Goal: Check status: Check status

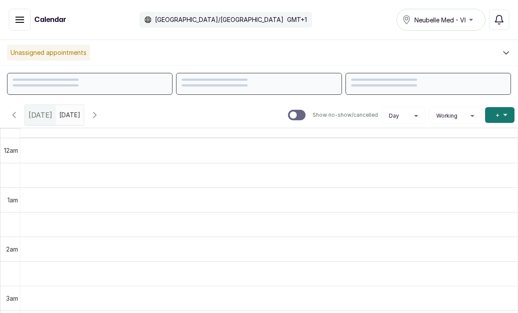
scroll to position [296, 0]
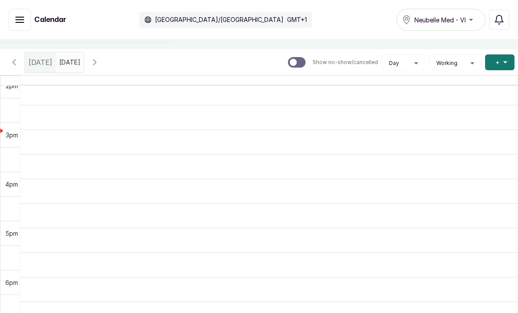
scroll to position [592, 0]
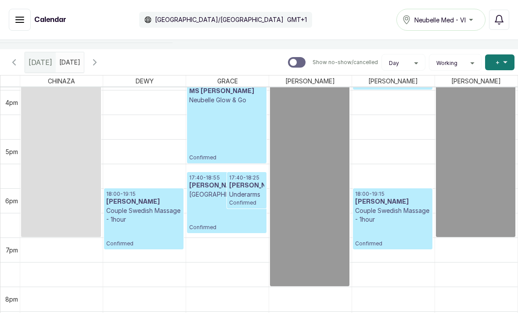
click at [105, 69] on button "Show no-show/cancelled" at bounding box center [94, 62] width 21 height 21
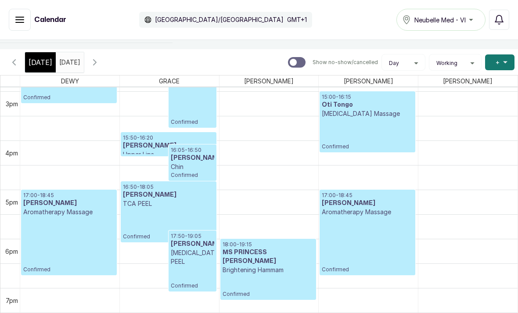
click at [46, 67] on span "[DATE]" at bounding box center [41, 62] width 24 height 11
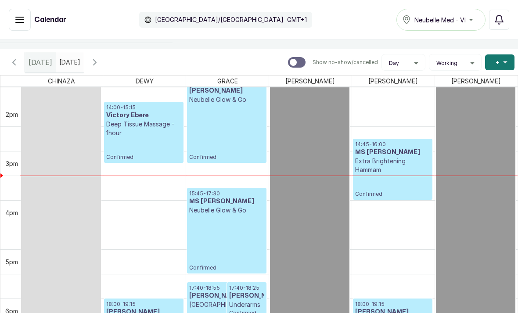
scroll to position [655, 0]
